Goal: Navigation & Orientation: Find specific page/section

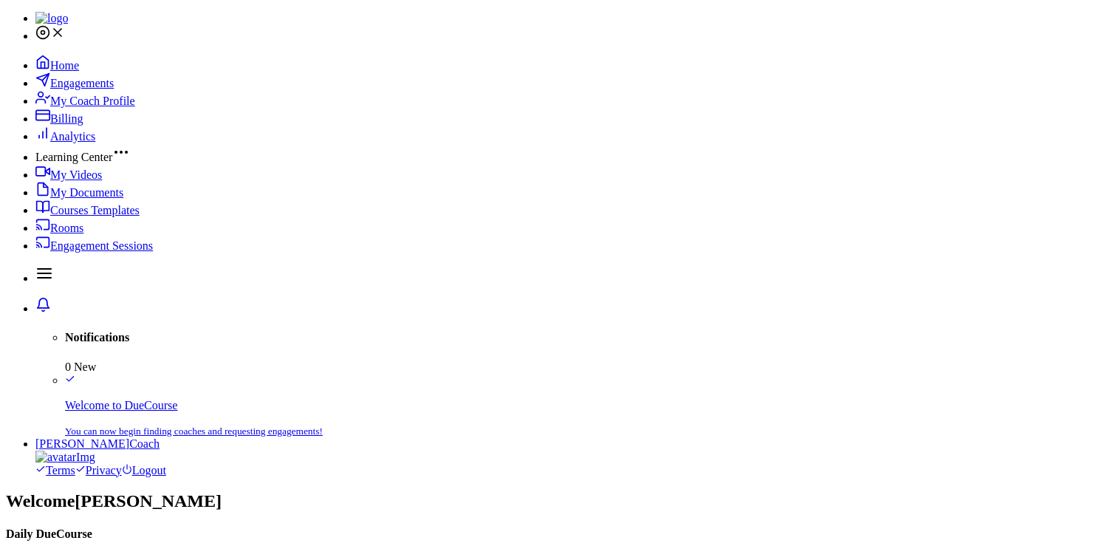
click at [93, 89] on span "Engagements" at bounding box center [82, 83] width 64 height 13
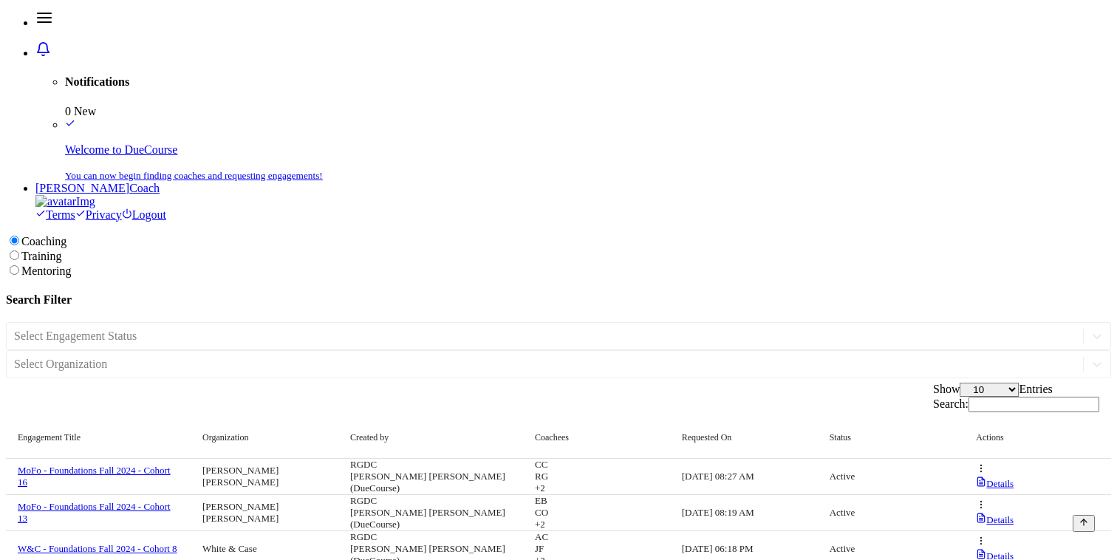
scroll to position [129, 0]
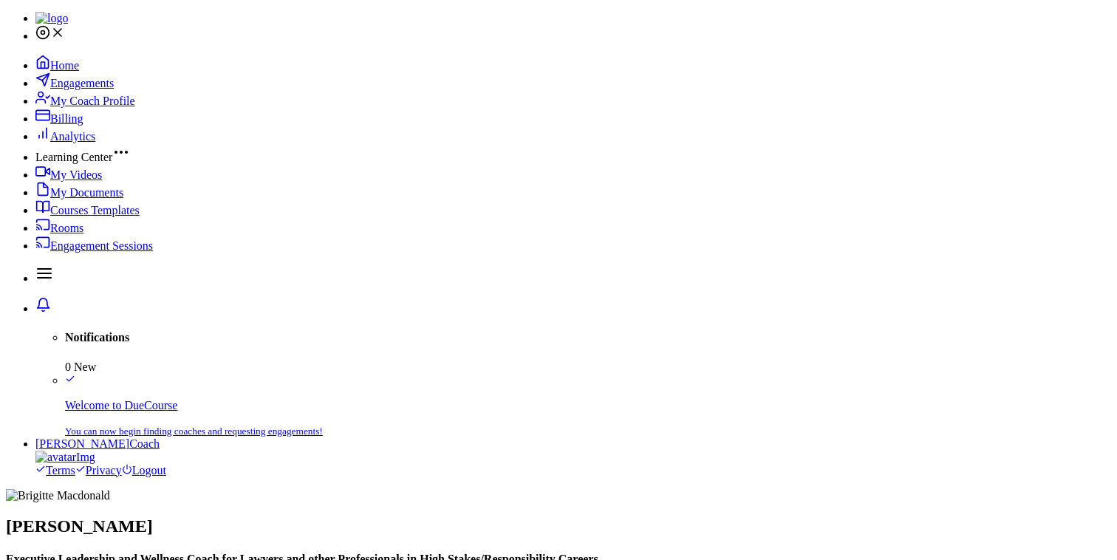
click at [83, 199] on span "My Documents" at bounding box center [86, 192] width 73 height 13
